Goal: Check status: Check status

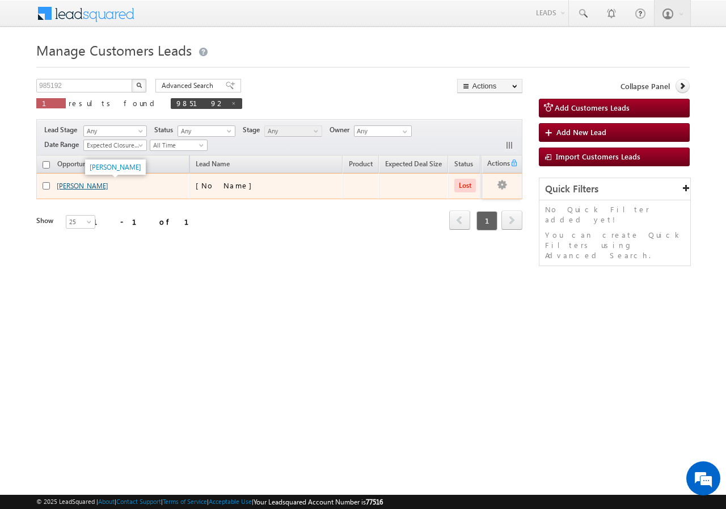
click at [83, 186] on link "[PERSON_NAME]" at bounding box center [83, 185] width 52 height 9
